Goal: Find specific page/section: Find specific page/section

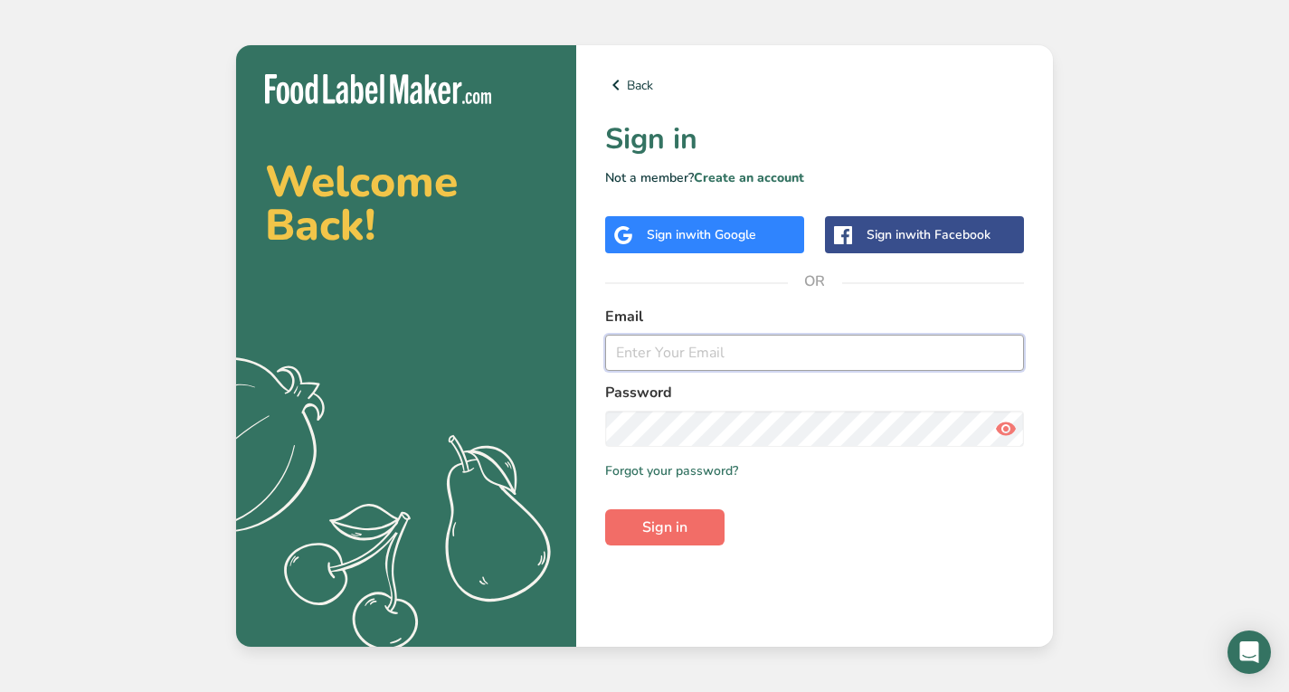
type input "[EMAIL_ADDRESS][DOMAIN_NAME]"
click at [687, 523] on span "Sign in" at bounding box center [664, 527] width 45 height 22
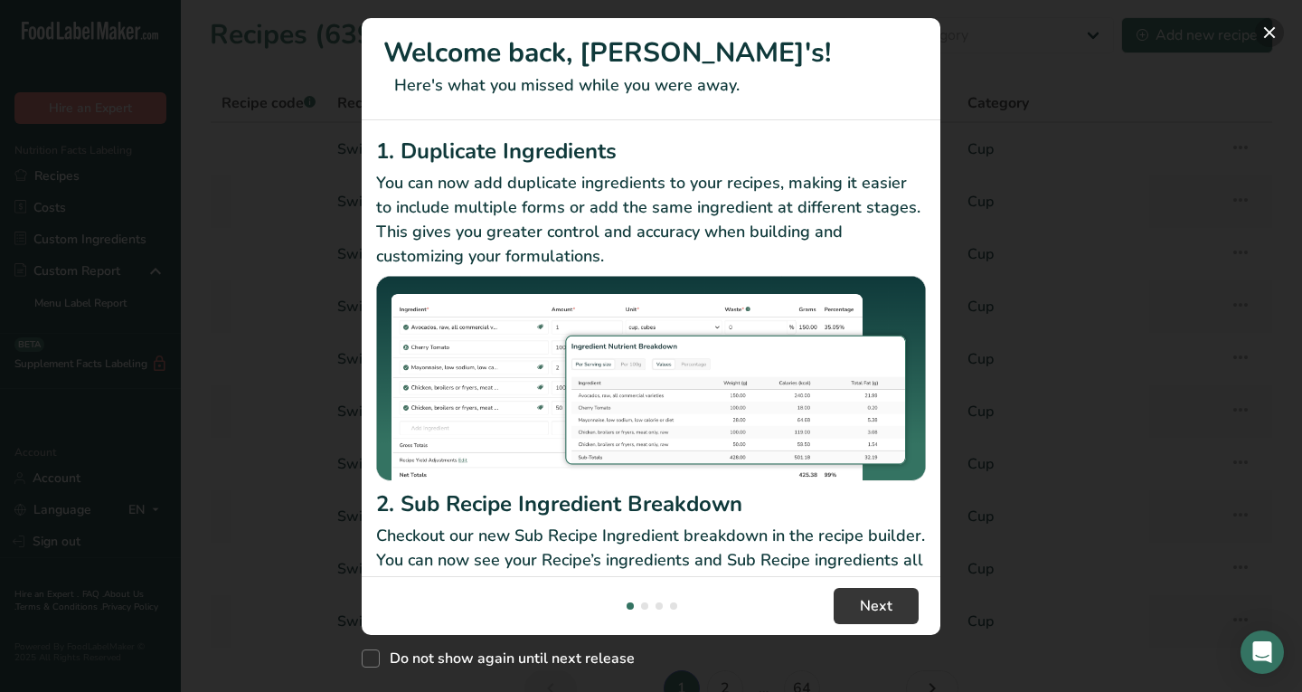
click at [1271, 30] on button "New Features" at bounding box center [1269, 32] width 29 height 29
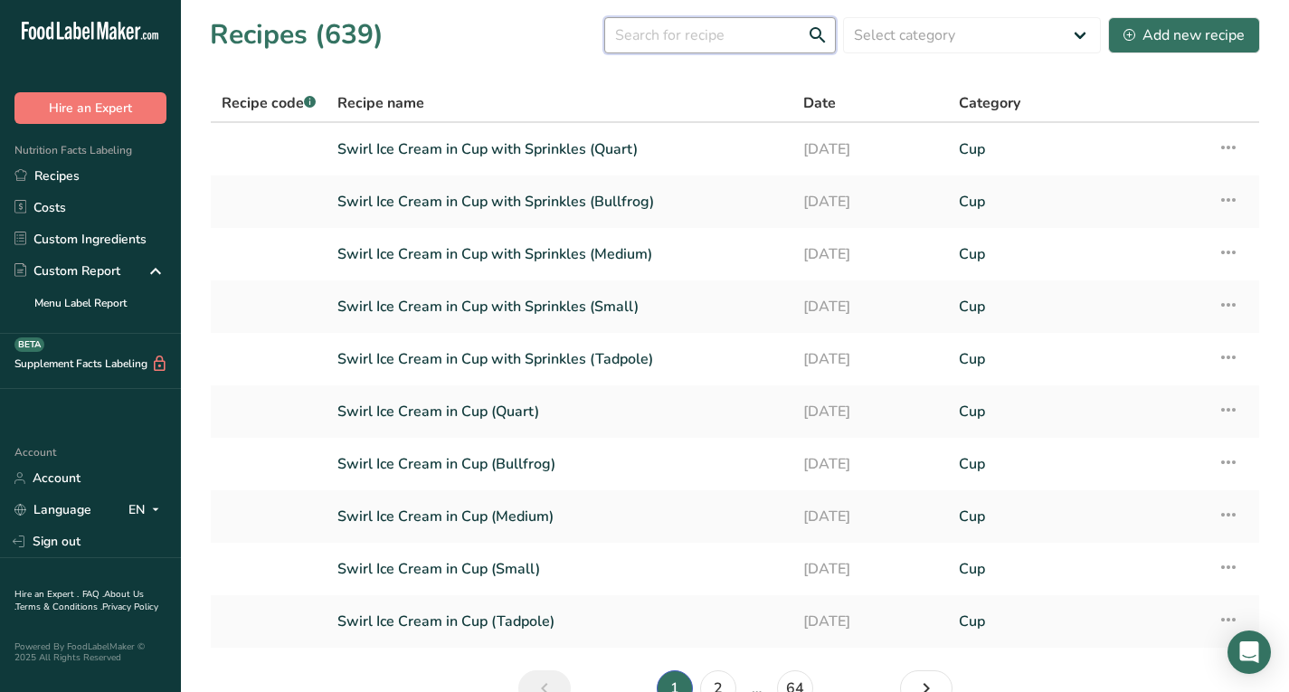
click at [743, 36] on input "text" at bounding box center [720, 35] width 232 height 36
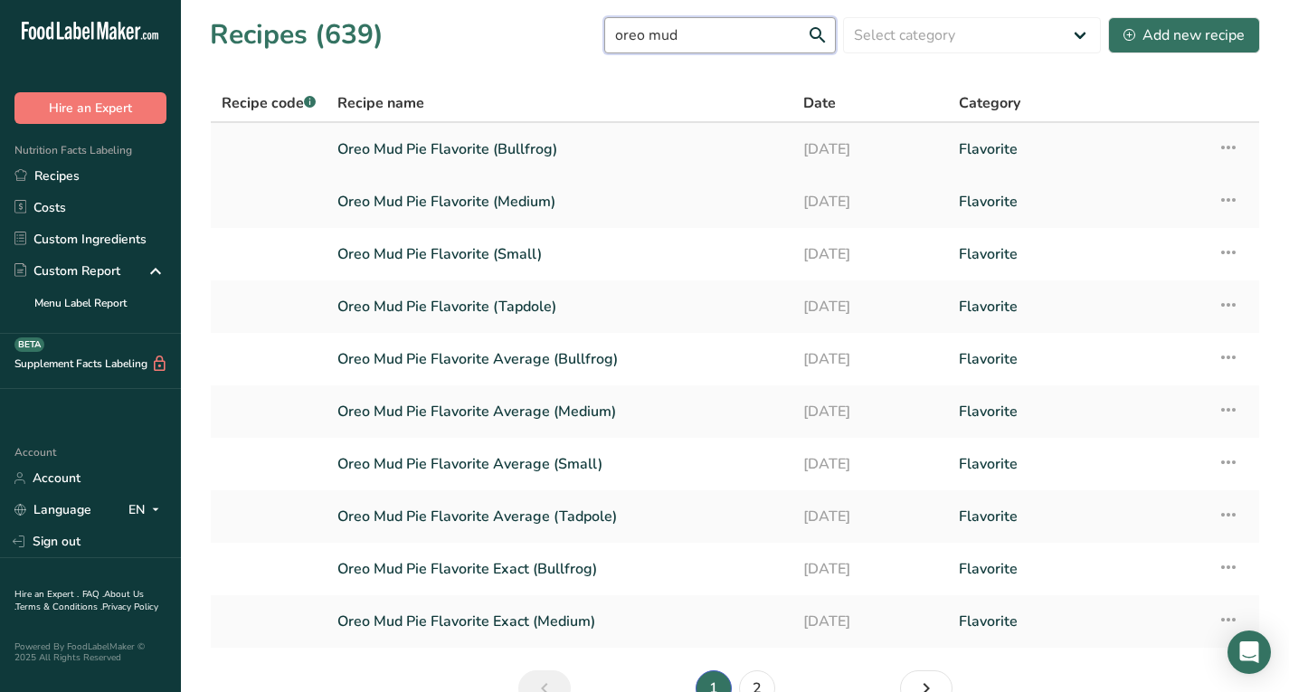
type input "oreo mud"
click at [537, 143] on link "Oreo Mud Pie Flavorite (Bullfrog)" at bounding box center [559, 149] width 444 height 38
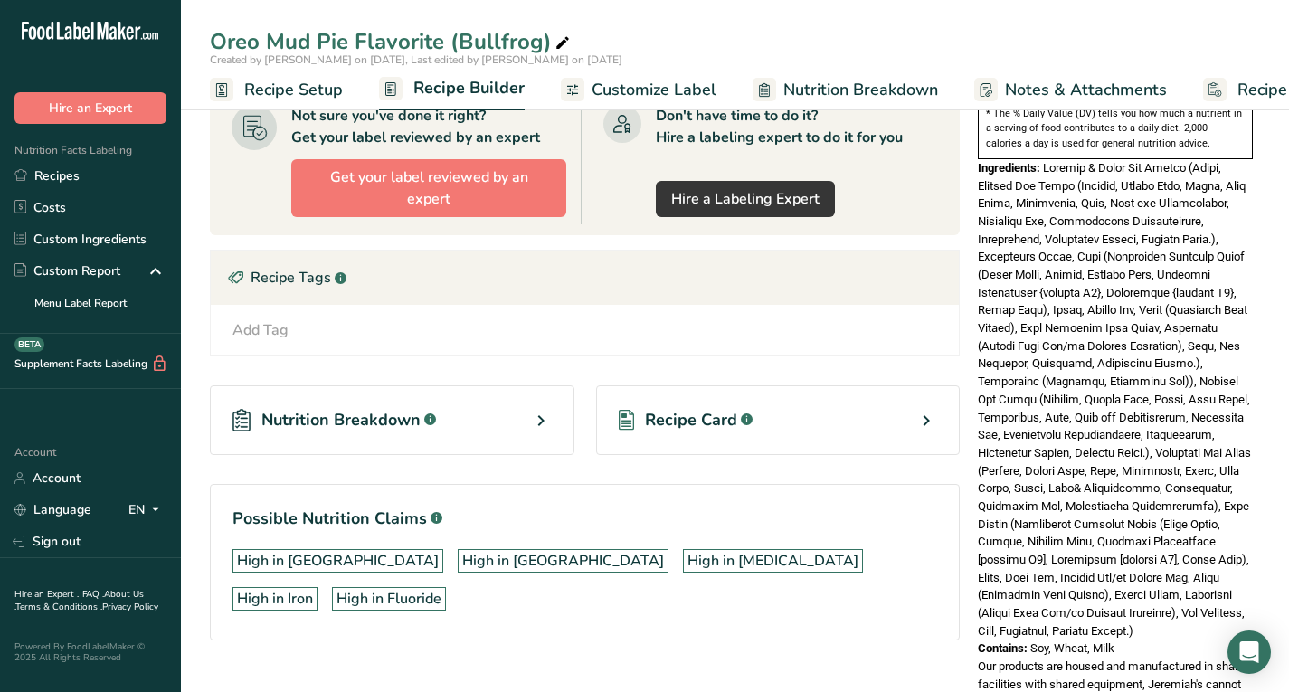
scroll to position [615, 0]
